Goal: Use online tool/utility

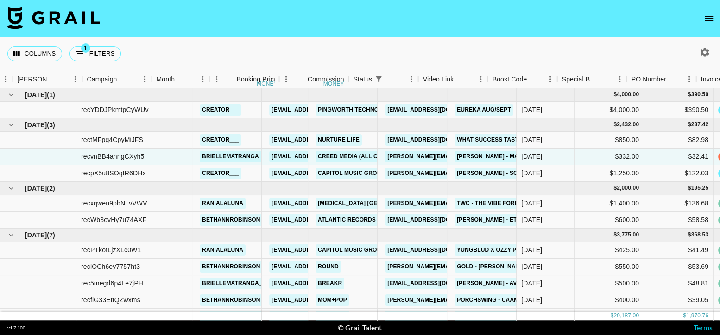
scroll to position [0, 365]
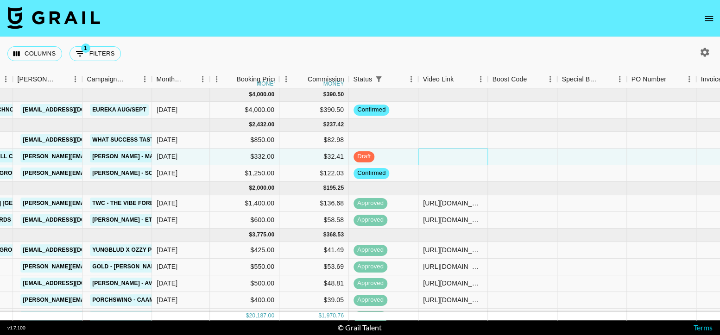
click at [435, 159] on div at bounding box center [453, 157] width 70 height 17
click at [435, 160] on div at bounding box center [453, 157] width 70 height 17
type input "https://www.instagram.com/p/DOg6GrtEUpC/"
click at [511, 158] on div at bounding box center [523, 157] width 70 height 17
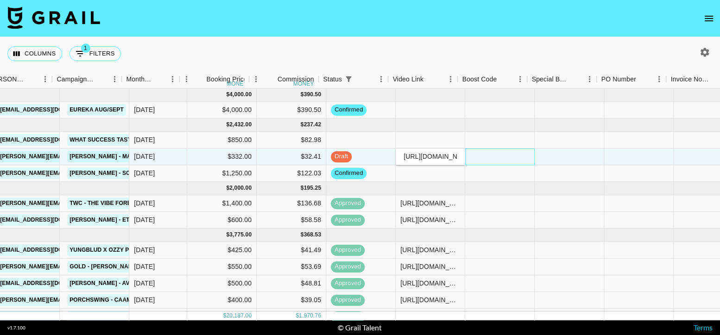
scroll to position [0, 402]
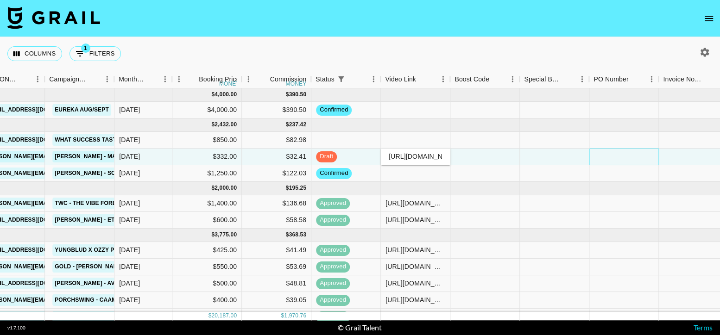
click at [593, 158] on div at bounding box center [624, 157] width 70 height 17
click at [482, 164] on div at bounding box center [485, 157] width 70 height 17
click at [545, 162] on div at bounding box center [555, 157] width 70 height 17
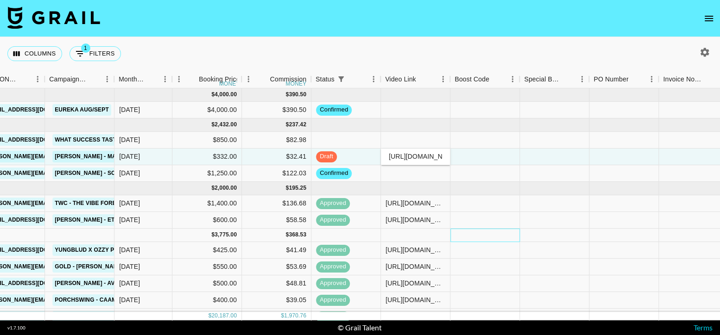
click at [504, 236] on div at bounding box center [485, 235] width 70 height 13
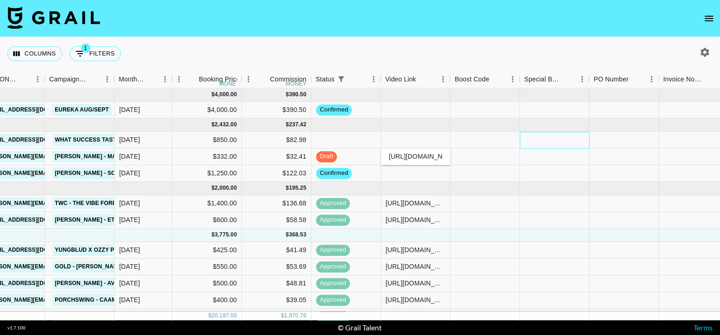
click at [530, 135] on div at bounding box center [555, 140] width 70 height 17
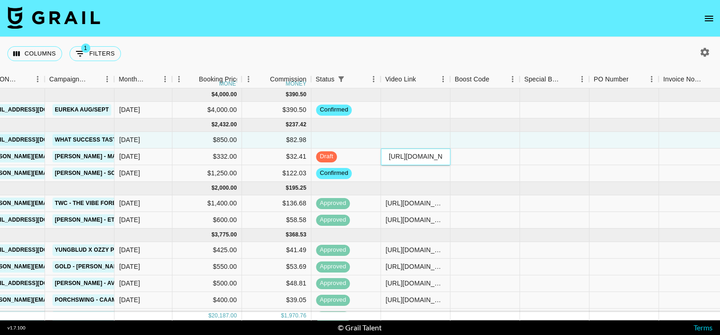
click at [397, 157] on input "https://www.instagram.com/p/DOg6GrtEUpC/" at bounding box center [415, 156] width 68 height 7
click at [438, 162] on div "https://www.instagram.com/p/DOg6GrtEUpC/" at bounding box center [416, 157] width 70 height 17
click at [481, 156] on div at bounding box center [485, 157] width 70 height 17
